Goal: Find specific page/section: Find specific page/section

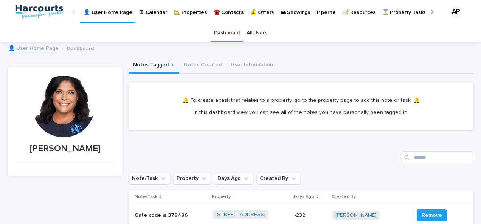
click at [182, 15] on p "🏡 Properties" at bounding box center [189, 8] width 33 height 16
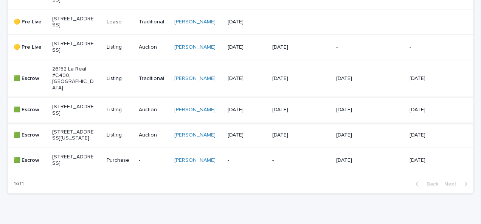
scroll to position [378, 0]
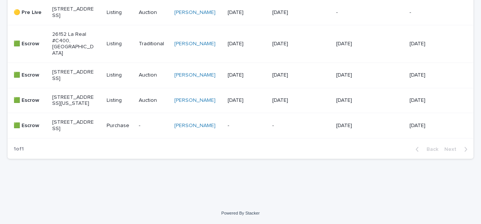
click at [65, 132] on p "[STREET_ADDRESS]" at bounding box center [73, 125] width 42 height 13
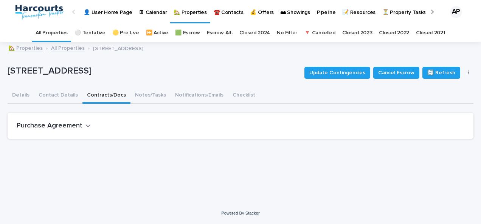
click at [93, 93] on button "Contracts/Docs" at bounding box center [106, 96] width 48 height 16
click at [85, 125] on icon "button" at bounding box center [87, 125] width 5 height 7
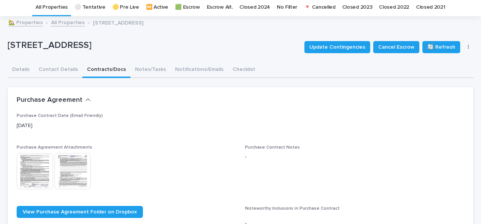
scroll to position [38, 0]
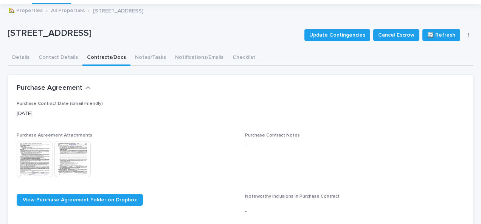
click at [42, 150] on img at bounding box center [35, 159] width 36 height 36
